Goal: Book appointment/travel/reservation

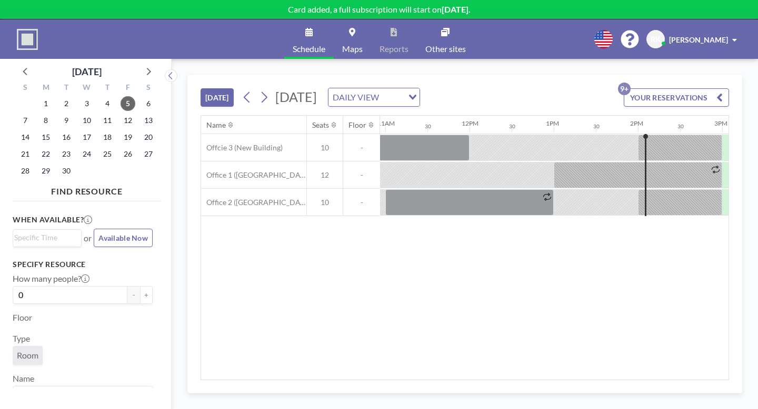
scroll to position [0, 923]
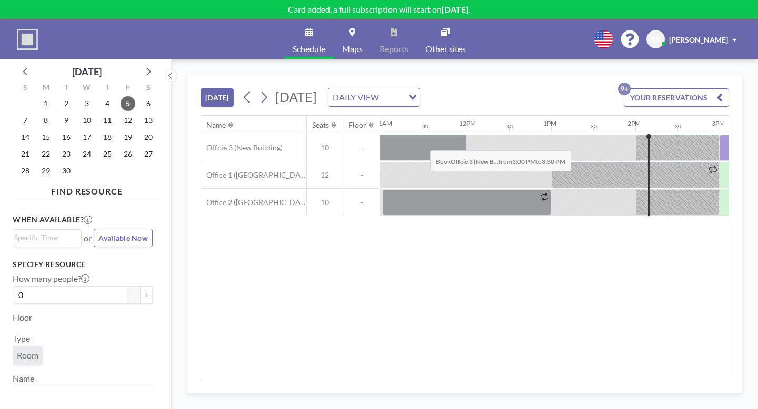
click at [719, 135] on div at bounding box center [740, 148] width 42 height 26
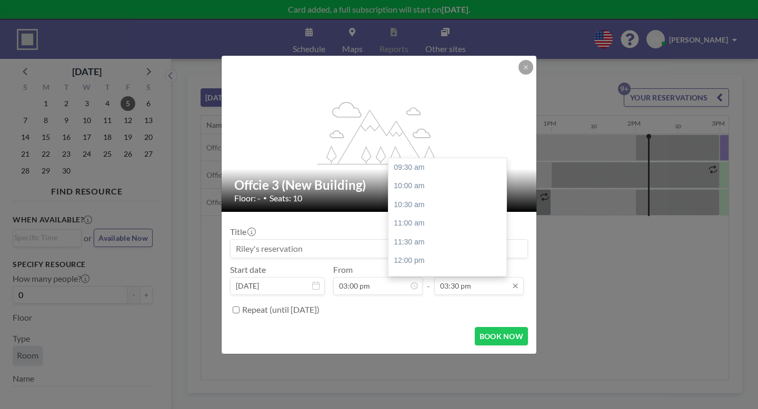
click at [445, 277] on input "03:30 pm" at bounding box center [478, 286] width 89 height 18
click at [429, 288] on div "05:00 pm" at bounding box center [447, 297] width 118 height 19
type input "05:00 pm"
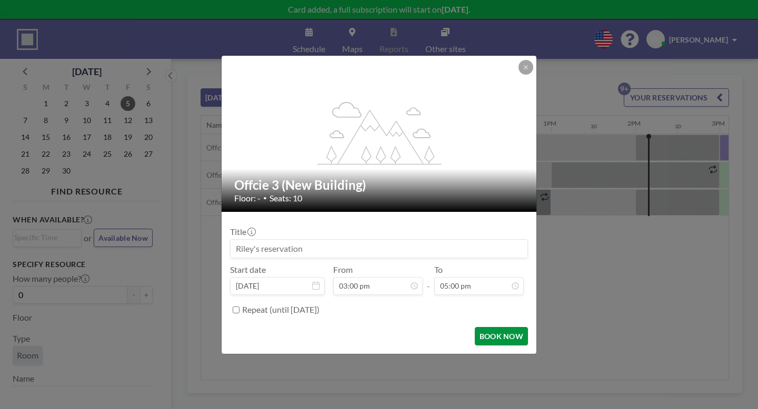
click at [475, 327] on button "BOOK NOW" at bounding box center [501, 336] width 53 height 18
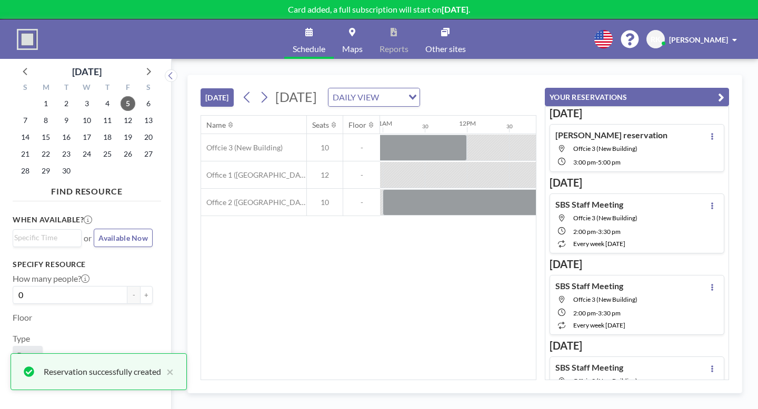
click at [622, 130] on h4 "[PERSON_NAME] reservation" at bounding box center [611, 135] width 112 height 11
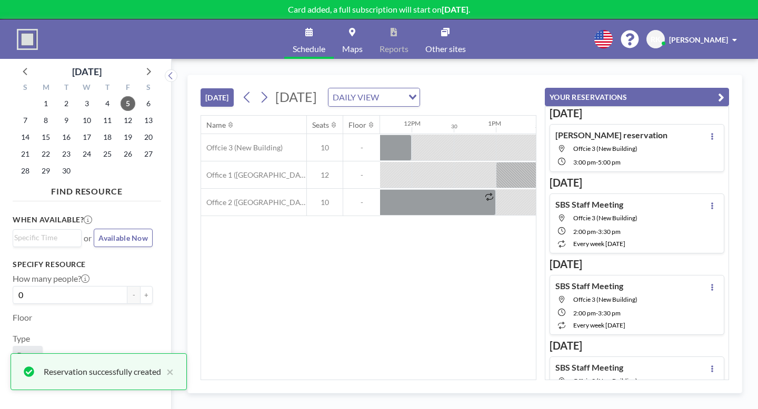
scroll to position [0, 992]
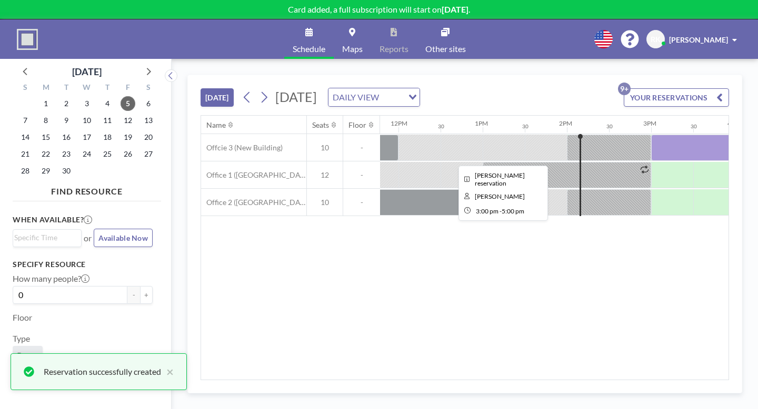
click at [651, 135] on div at bounding box center [735, 148] width 168 height 26
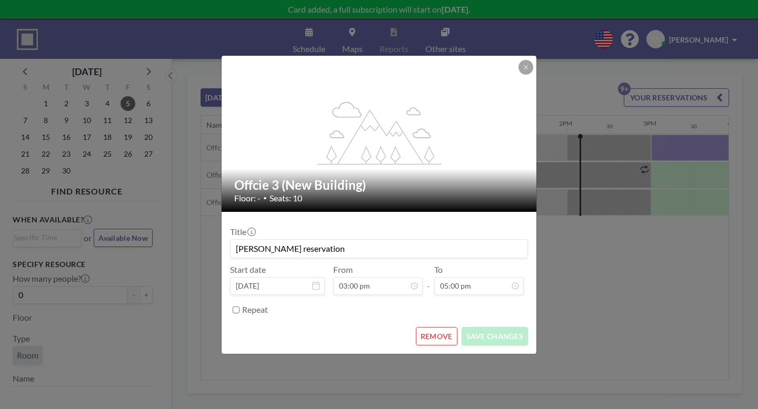
click at [388, 240] on input "[PERSON_NAME] reservation" at bounding box center [378, 249] width 297 height 18
type input "R"
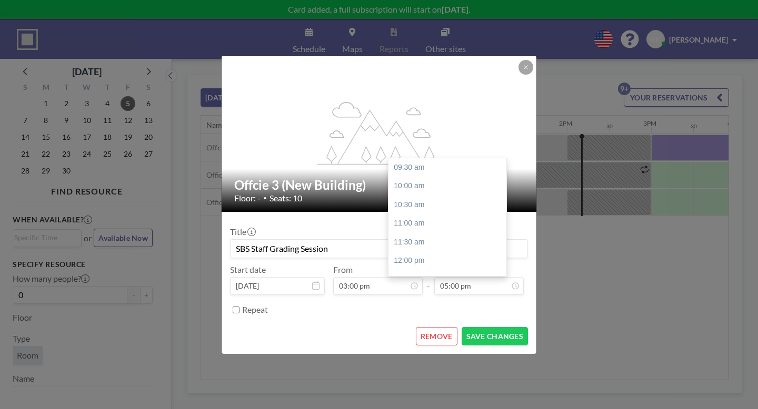
scroll to position [151, 0]
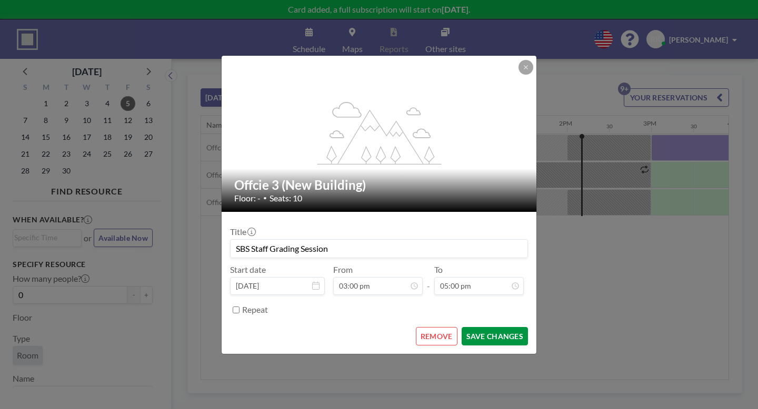
type input "SBS Staff Grading Session"
click at [476, 327] on button "SAVE CHANGES" at bounding box center [494, 336] width 66 height 18
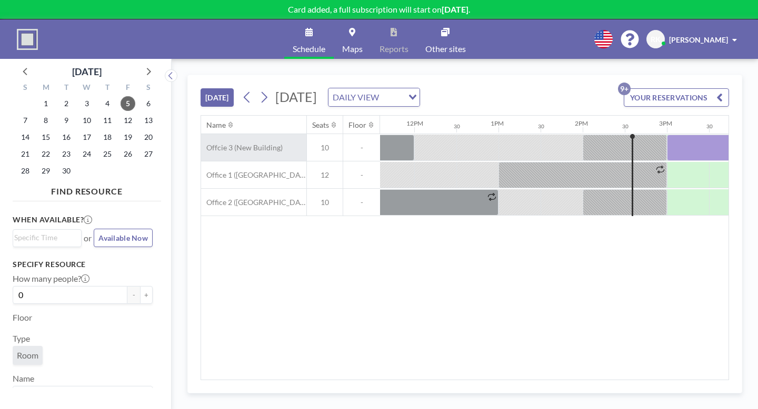
scroll to position [0, 992]
